Goal: Transaction & Acquisition: Obtain resource

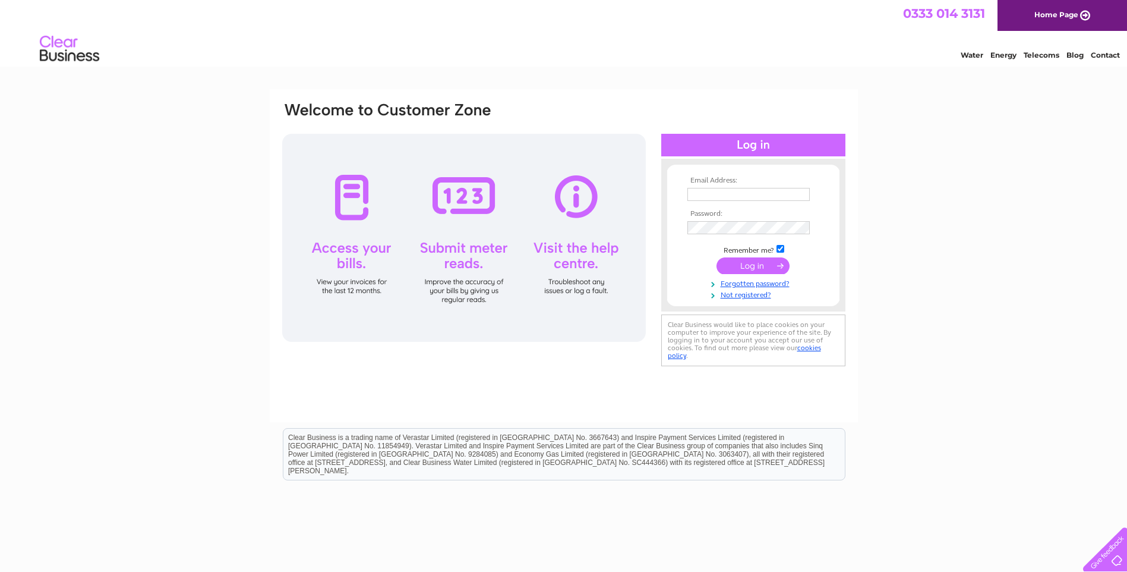
click at [705, 192] on input "text" at bounding box center [749, 194] width 122 height 13
type input "[EMAIL_ADDRESS][DOMAIN_NAME]"
click at [742, 265] on input "submit" at bounding box center [753, 265] width 73 height 17
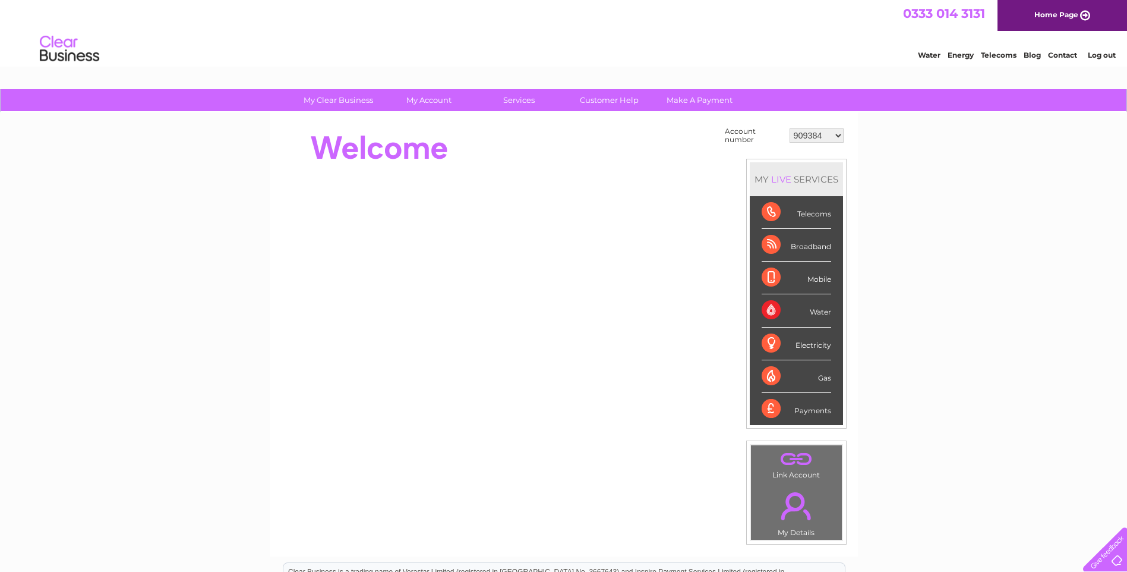
click at [835, 133] on select "909384 909385 909387 909388 909389 909390 909392 909393 909394 918841 934256 30…" at bounding box center [817, 135] width 54 height 14
select select "30309355"
click at [790, 128] on select "909384 909385 909387 909388 909389 909390 909392 909393 909394 918841 934256 30…" at bounding box center [817, 135] width 54 height 14
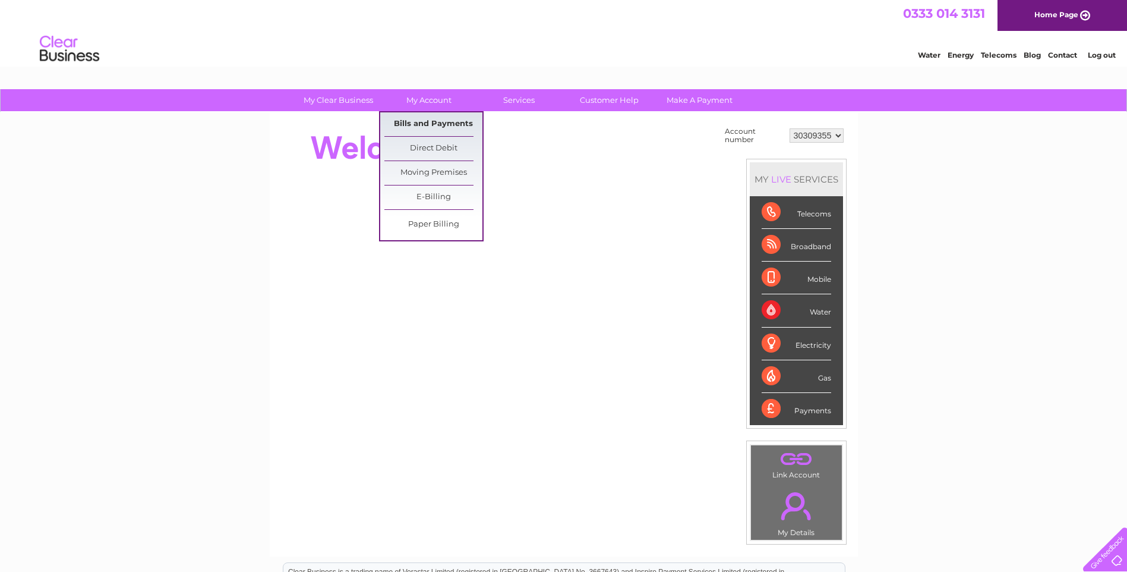
click at [431, 120] on link "Bills and Payments" at bounding box center [434, 124] width 98 height 24
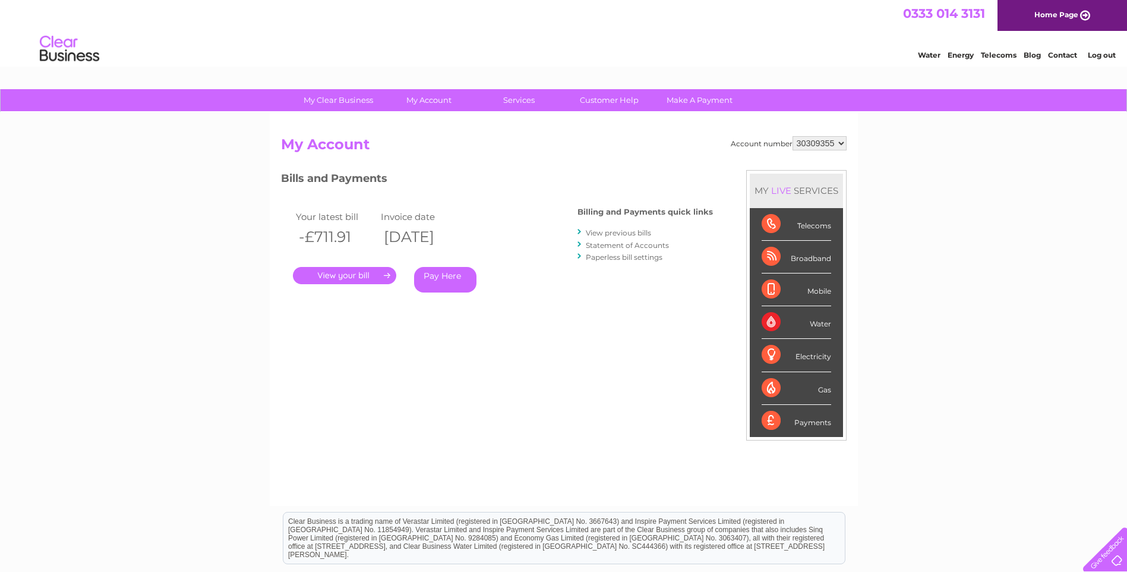
click at [631, 230] on link "View previous bills" at bounding box center [618, 232] width 65 height 9
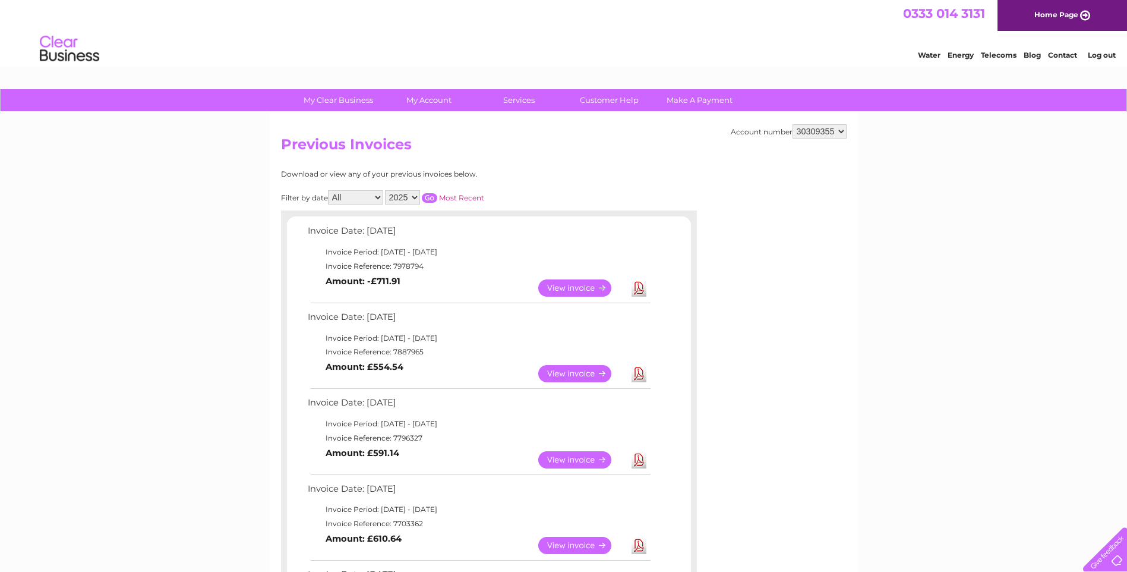
click at [582, 285] on link "View" at bounding box center [581, 287] width 87 height 17
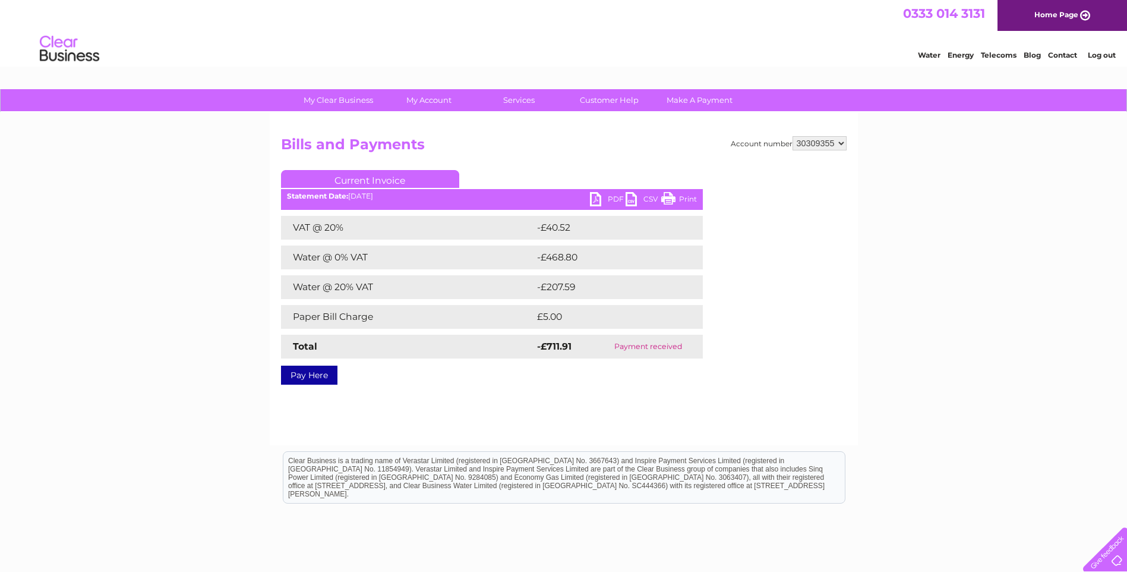
click at [607, 198] on link "PDF" at bounding box center [608, 200] width 36 height 17
click at [1095, 53] on link "Log out" at bounding box center [1102, 55] width 28 height 9
